Goal: Information Seeking & Learning: Learn about a topic

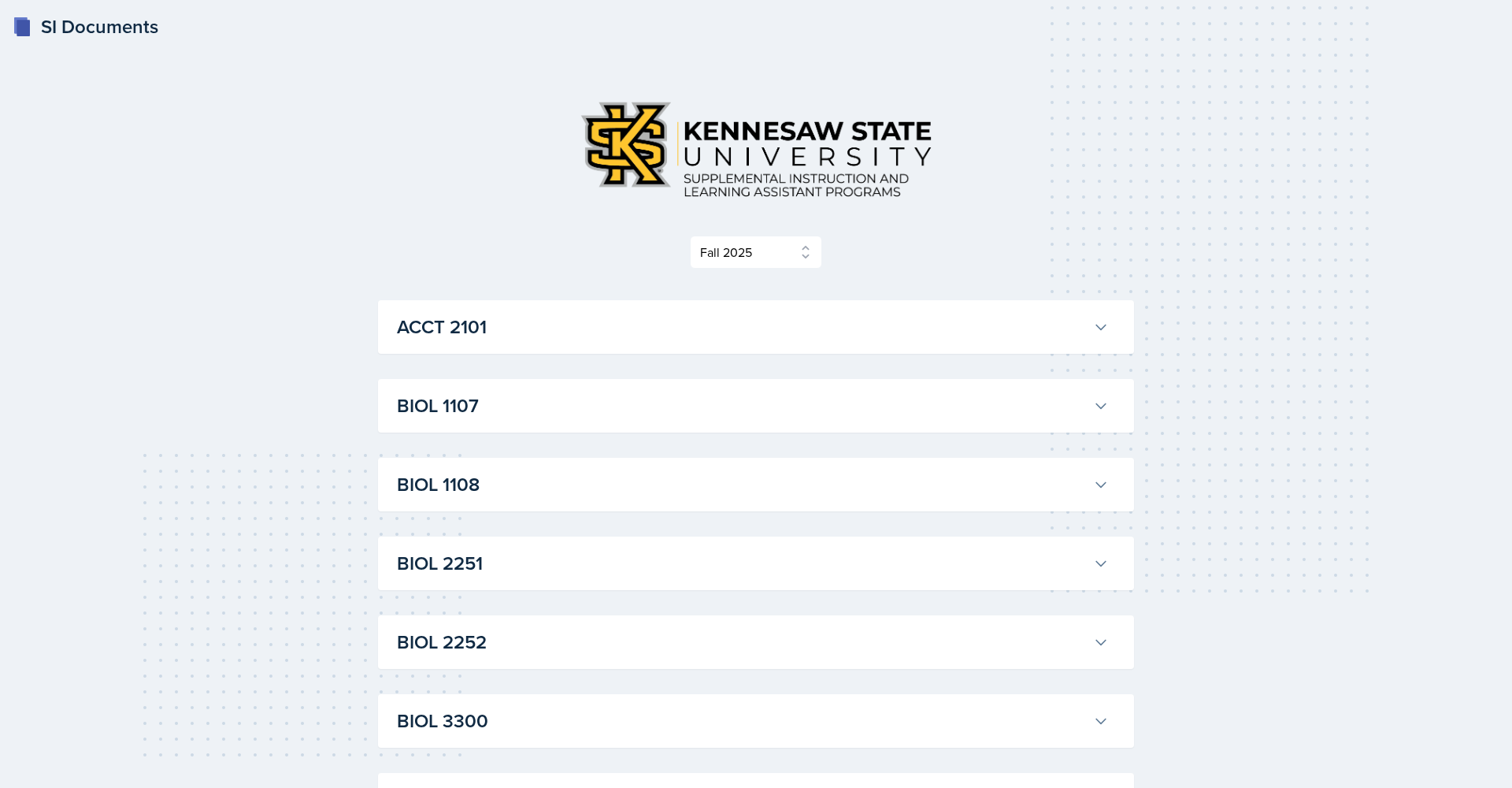
select select "2bed604d-1099-4043-b1bc-2365e8740244"
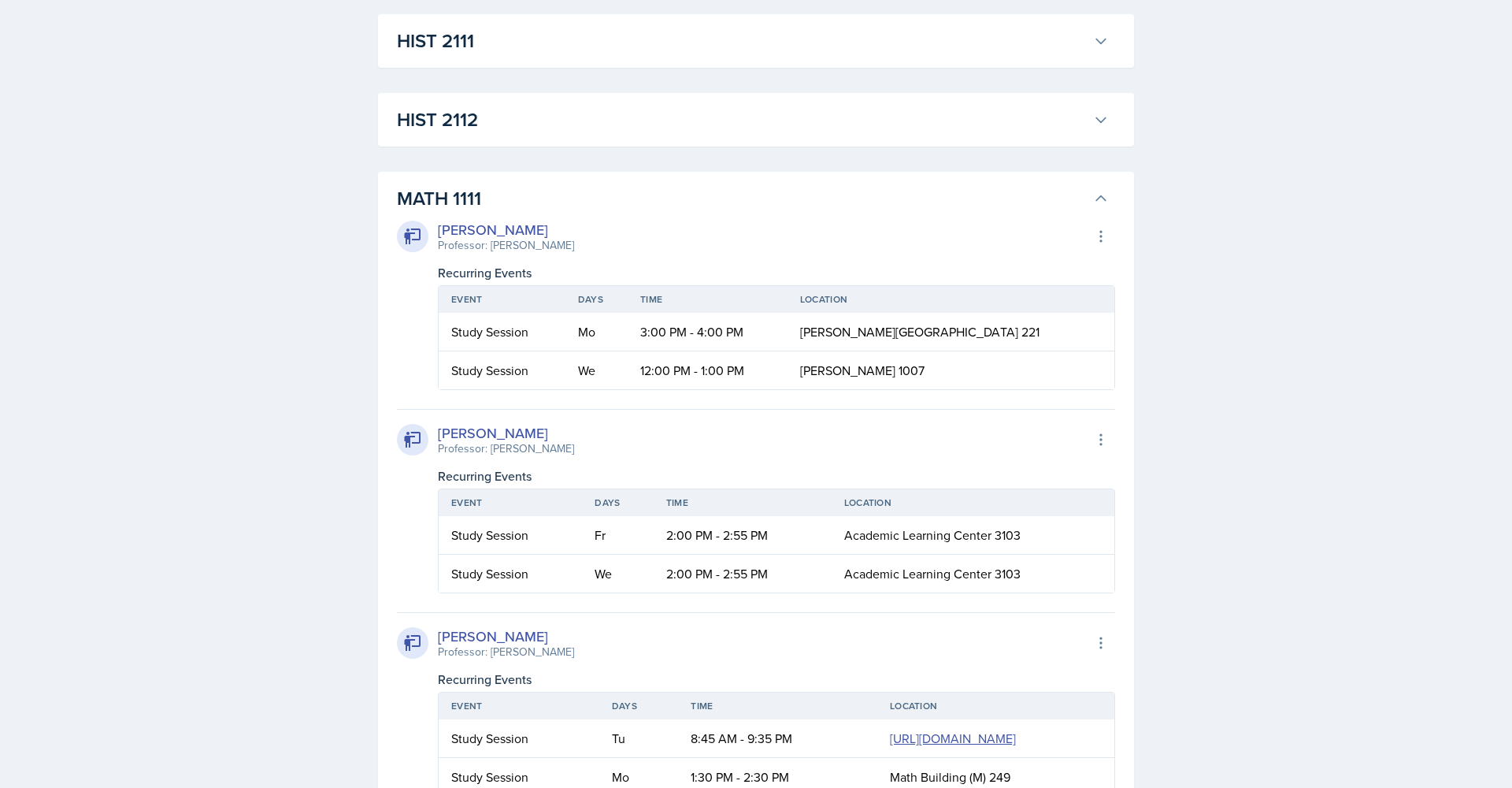
scroll to position [1207, 0]
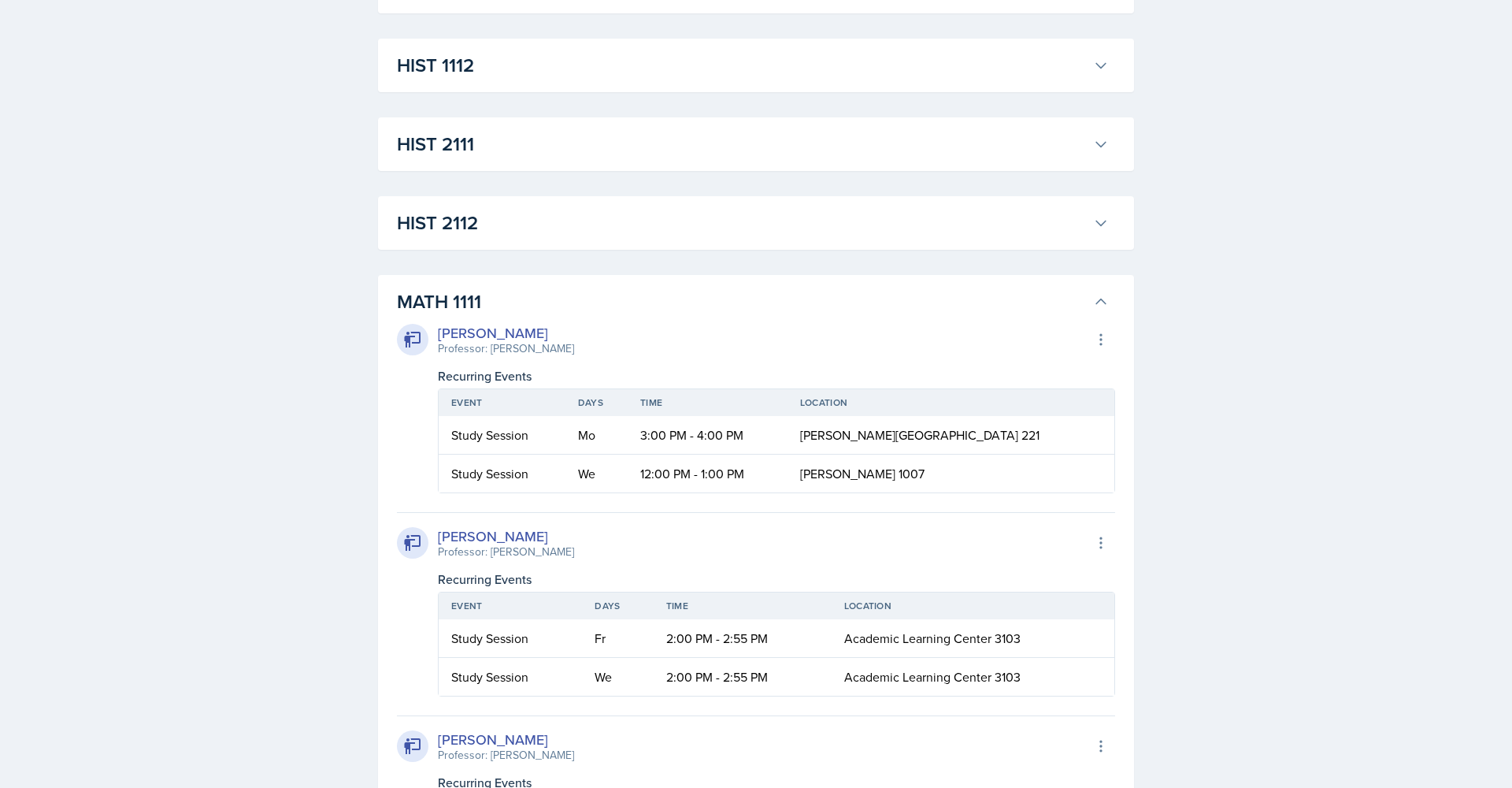
click at [489, 299] on h3 "MATH 1111" at bounding box center [742, 302] width 690 height 29
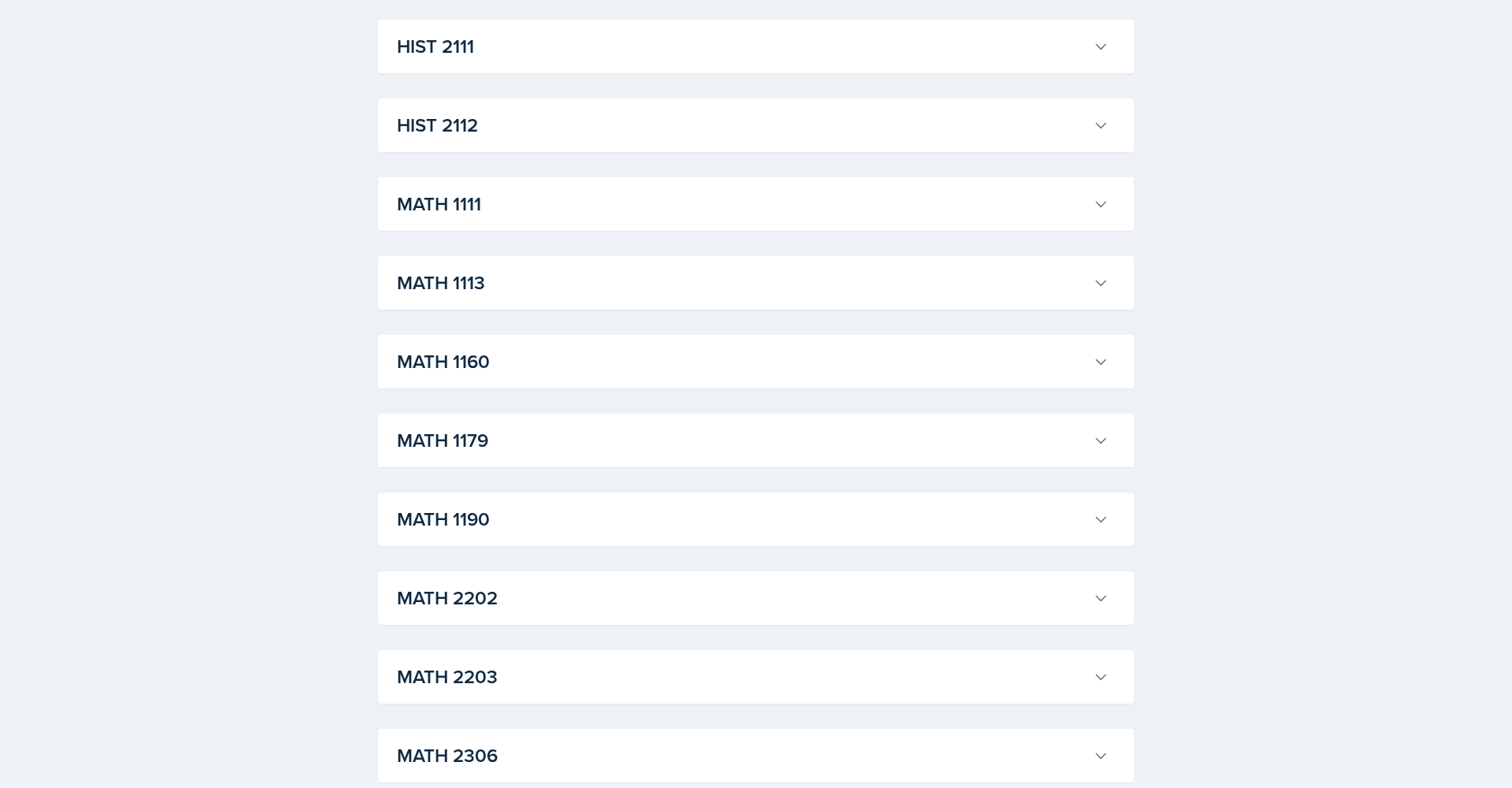
scroll to position [1306, 0]
click at [457, 522] on h3 "MATH 1190" at bounding box center [742, 518] width 690 height 29
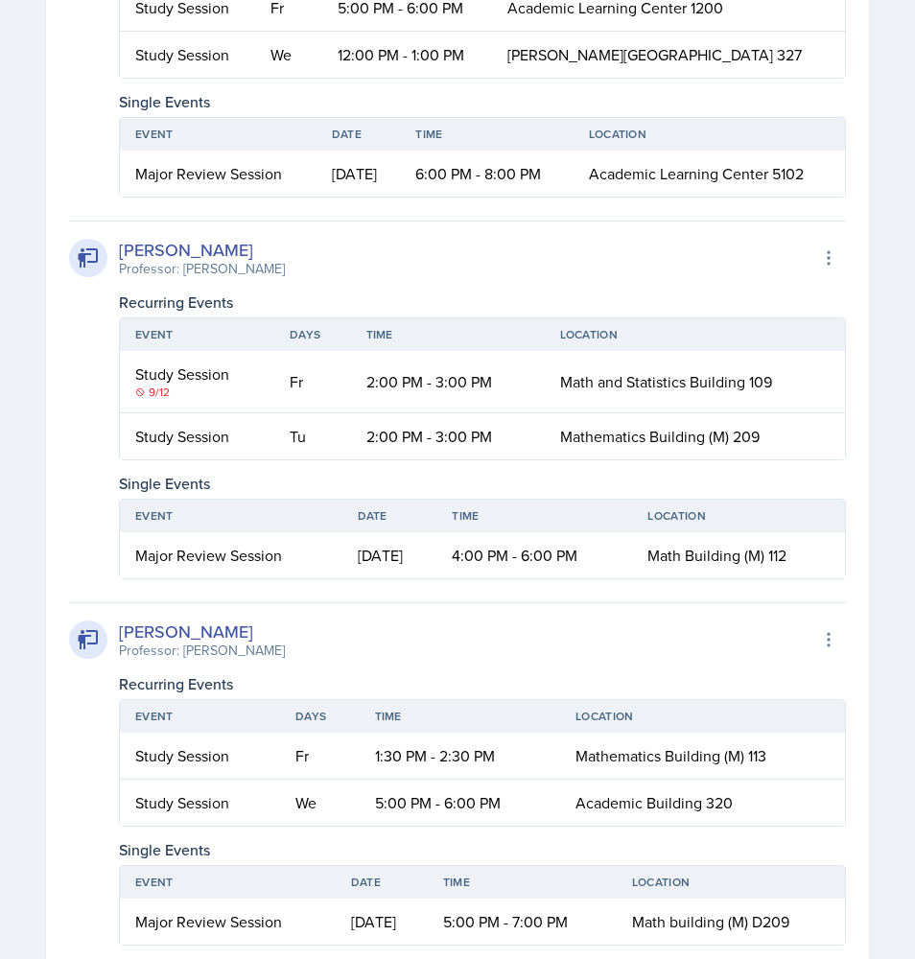
scroll to position [4584, 0]
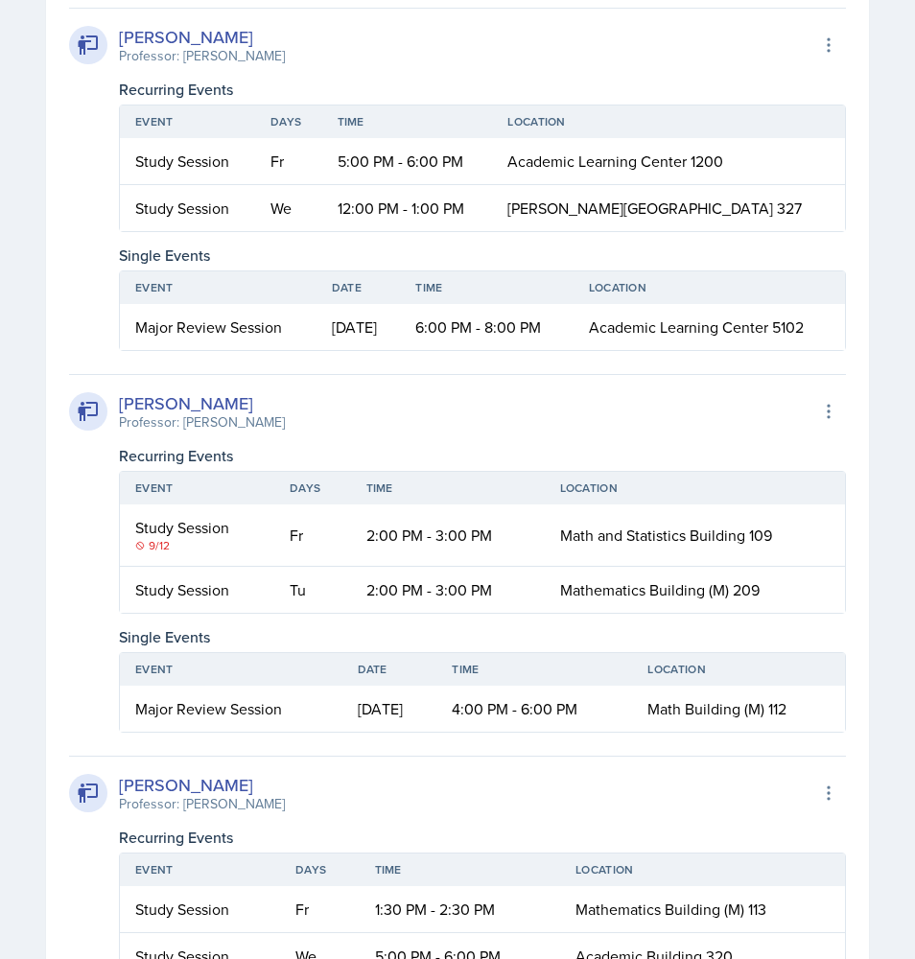
scroll to position [4440, 0]
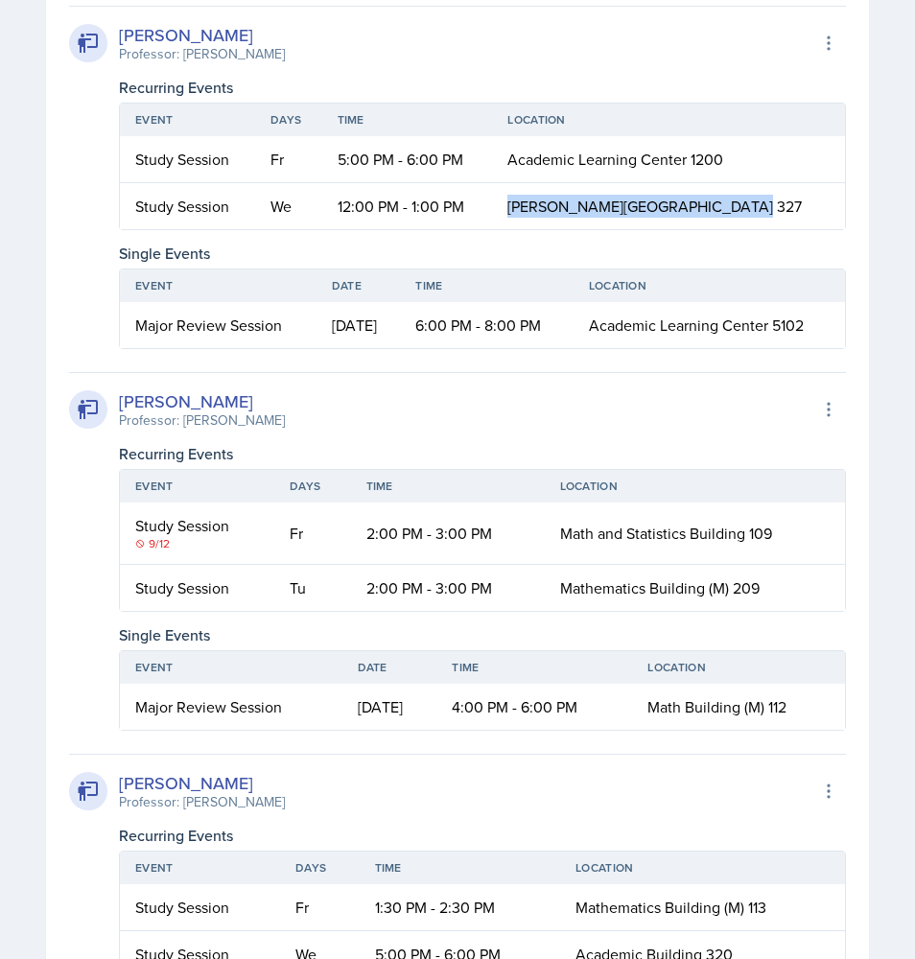
drag, startPoint x: 552, startPoint y: 329, endPoint x: 781, endPoint y: 330, distance: 228.2
click at [781, 229] on td "[PERSON_NAME][GEOGRAPHIC_DATA] 327" at bounding box center [668, 206] width 353 height 46
click at [432, 229] on td "12:00 PM - 1:00 PM" at bounding box center [407, 206] width 171 height 46
drag, startPoint x: 136, startPoint y: 330, endPoint x: 767, endPoint y: 331, distance: 630.9
click at [767, 229] on tr "Study Session We 12:00 PM - 1:00 PM [PERSON_NAME][GEOGRAPHIC_DATA] 327" at bounding box center [482, 206] width 725 height 46
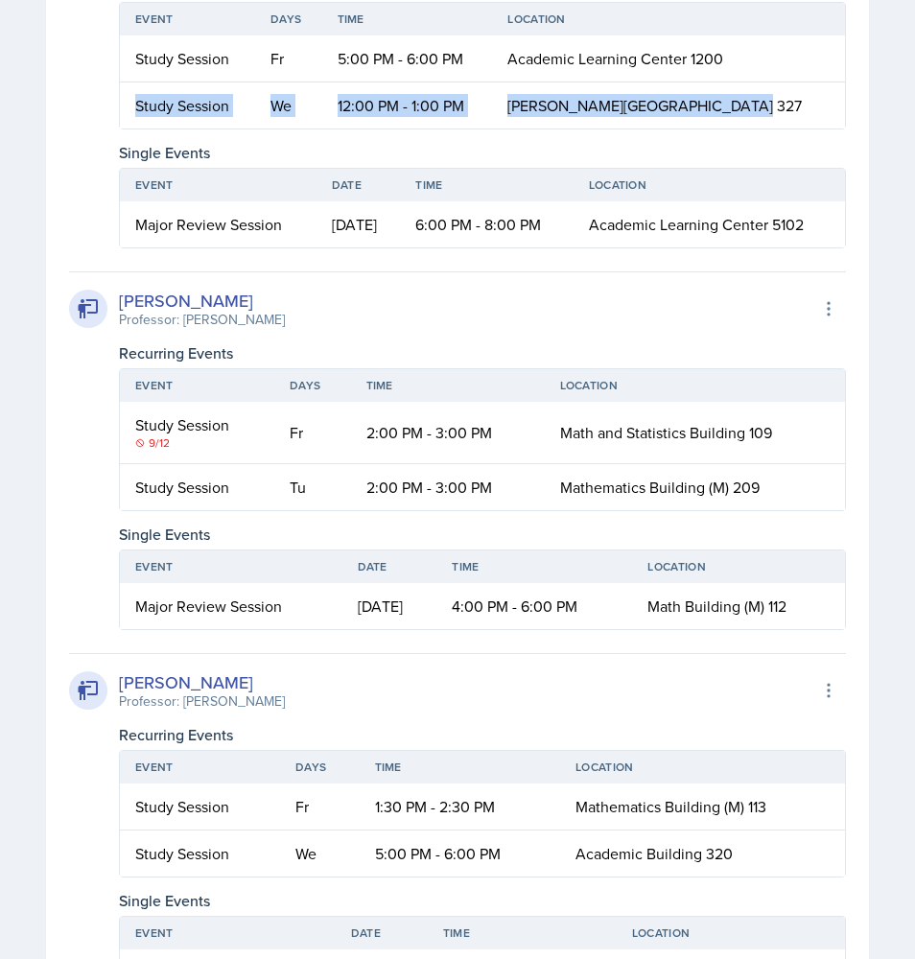
scroll to position [4529, 0]
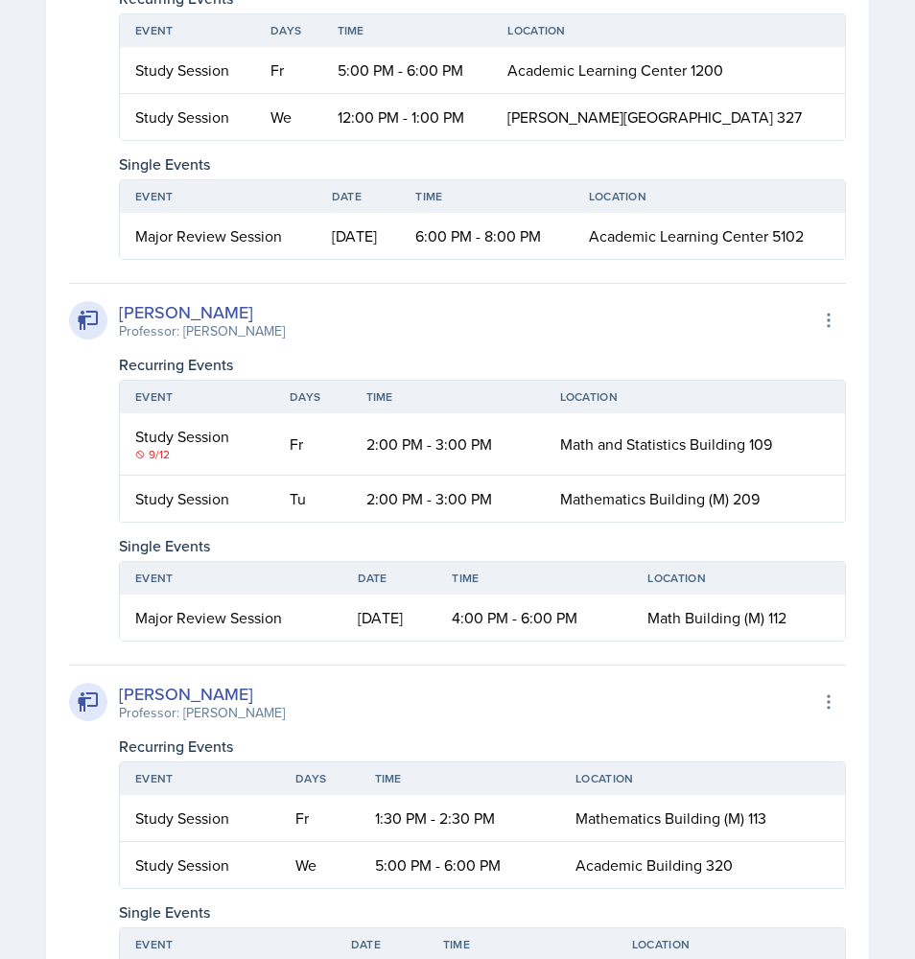
click at [504, 260] on div "[PERSON_NAME] Professor: [PERSON_NAME] Export to Google Calendar Recurring Even…" at bounding box center [457, 88] width 777 height 343
drag, startPoint x: 363, startPoint y: 240, endPoint x: 780, endPoint y: 232, distance: 416.2
click at [780, 140] on tr "Study Session We 12:00 PM - 1:00 PM [PERSON_NAME][GEOGRAPHIC_DATA] 327" at bounding box center [482, 117] width 725 height 46
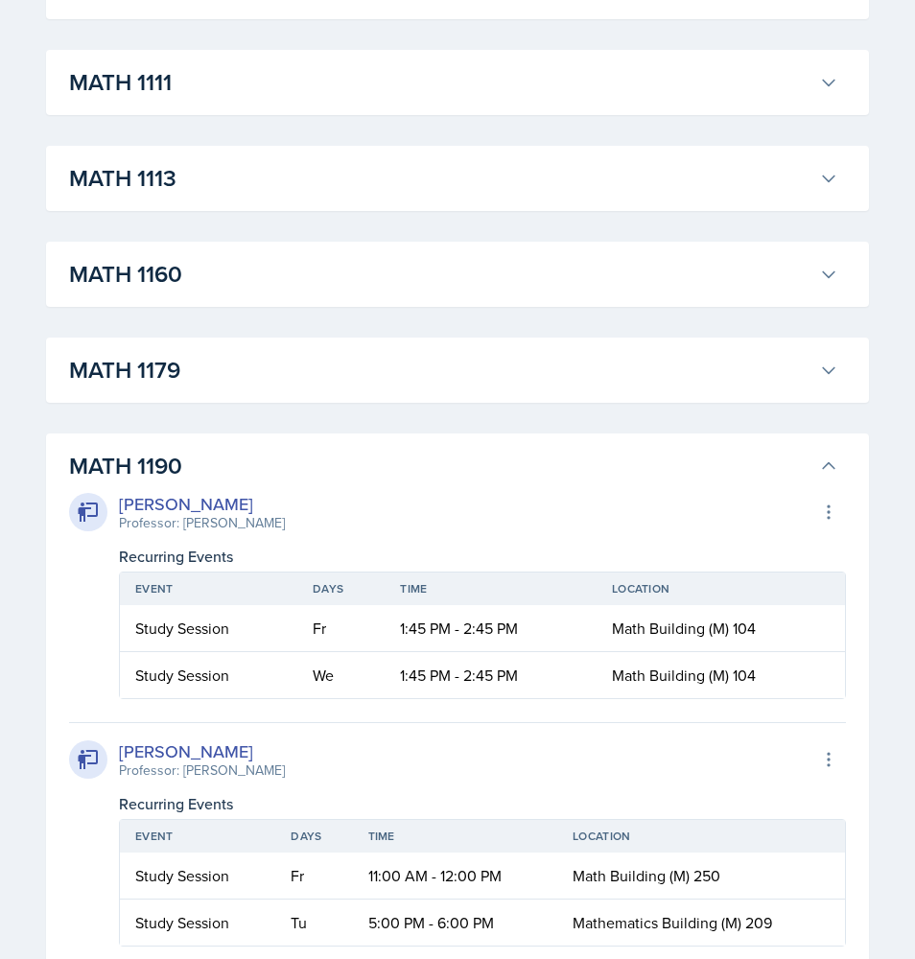
scroll to position [1735, 0]
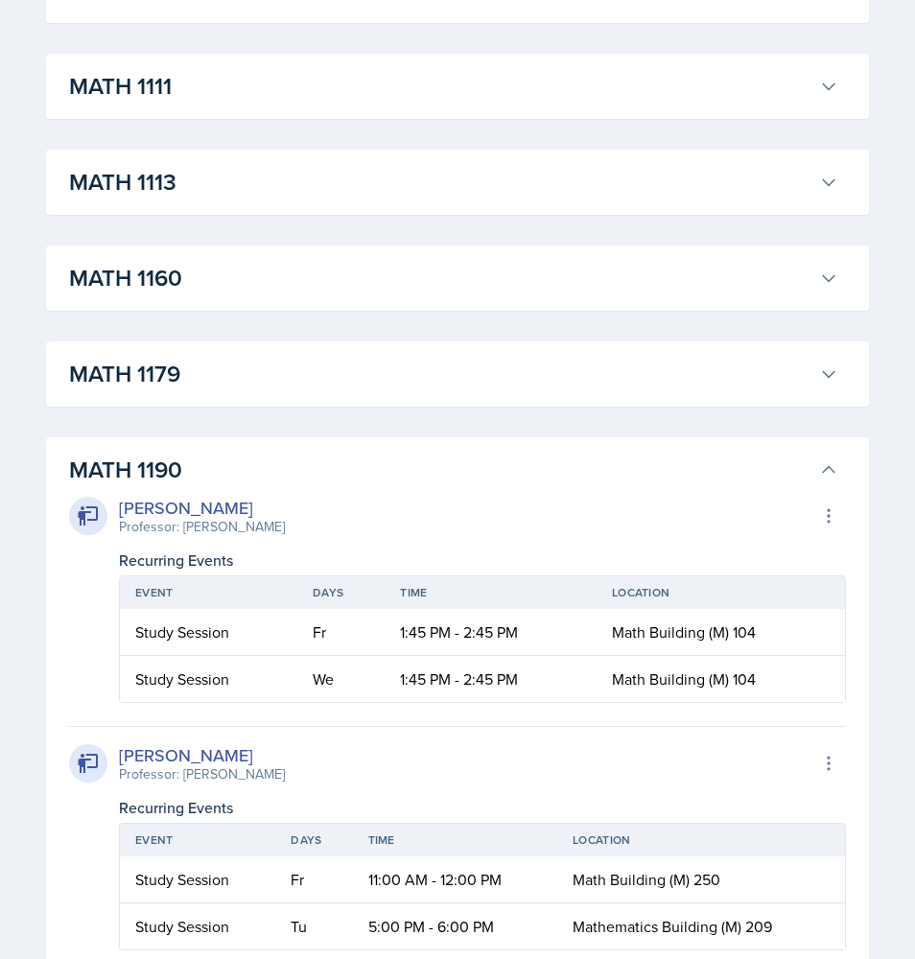
click at [228, 465] on h3 "MATH 1190" at bounding box center [440, 470] width 742 height 35
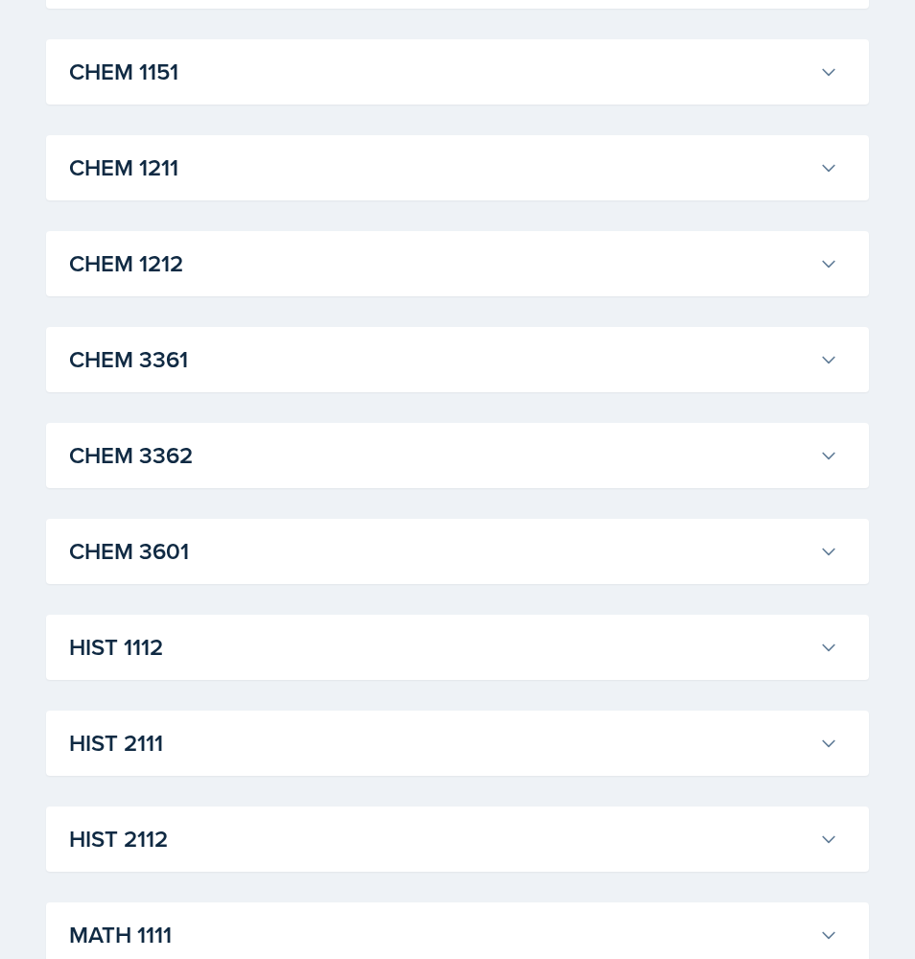
scroll to position [885, 0]
click at [204, 245] on button "CHEM 1212" at bounding box center [453, 265] width 777 height 42
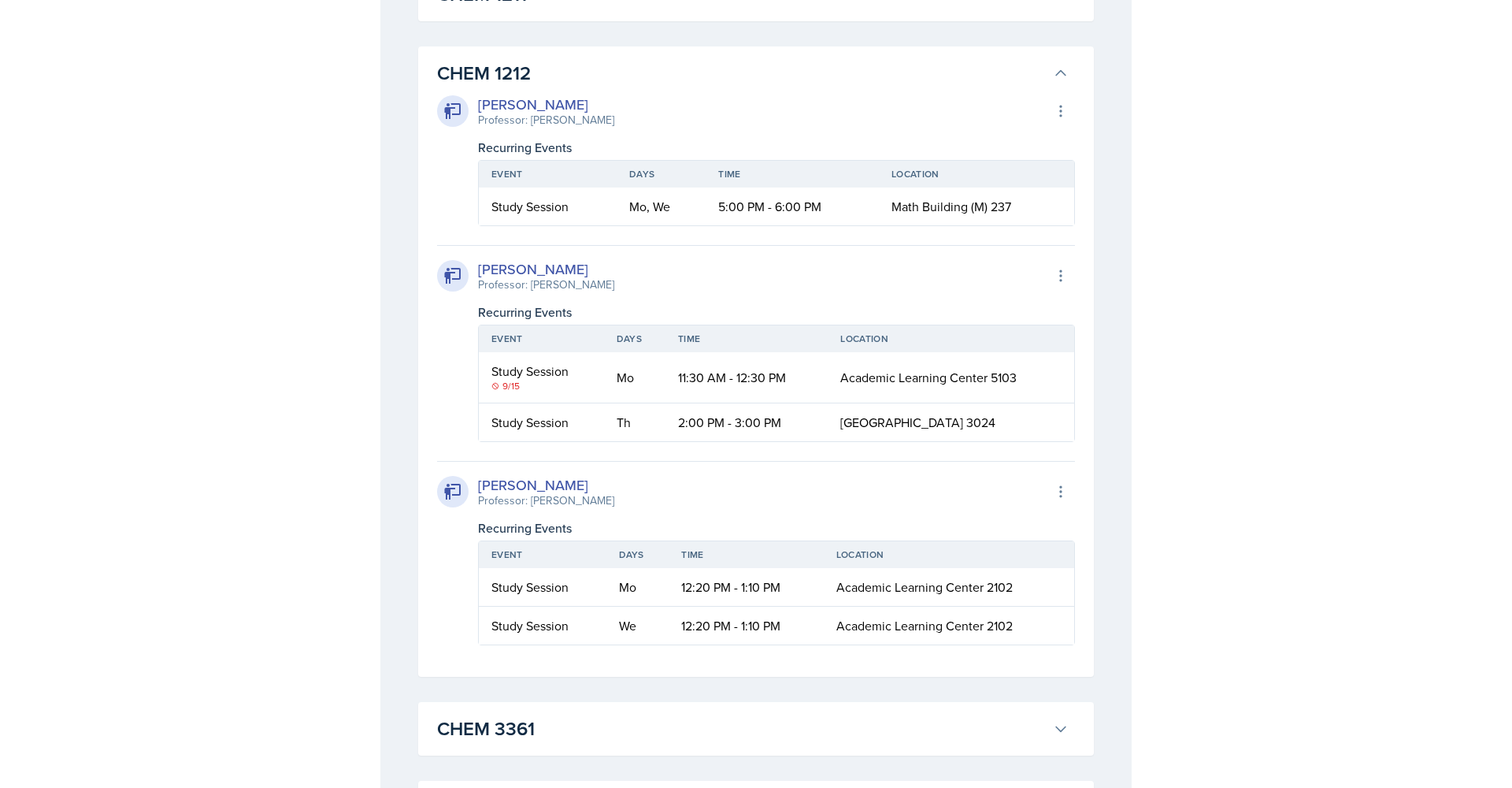
scroll to position [872, 0]
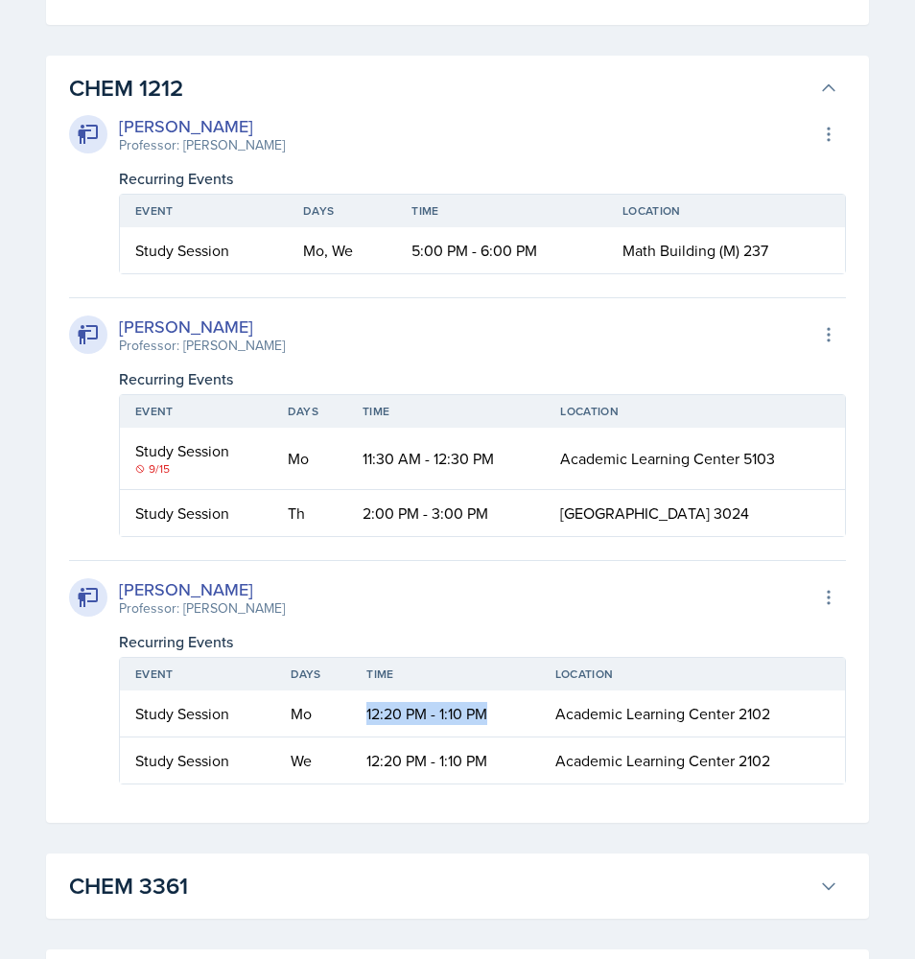
drag, startPoint x: 364, startPoint y: 714, endPoint x: 508, endPoint y: 712, distance: 143.8
click at [508, 712] on td "12:20 PM - 1:10 PM" at bounding box center [445, 713] width 188 height 47
